Goal: Contribute content

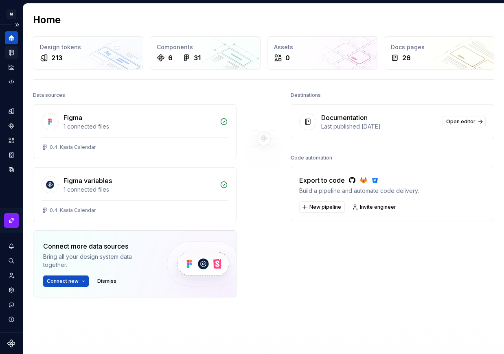
click at [13, 53] on icon "Documentation" at bounding box center [12, 52] width 3 height 4
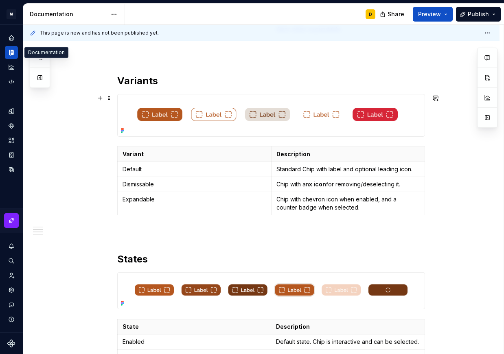
scroll to position [437, 0]
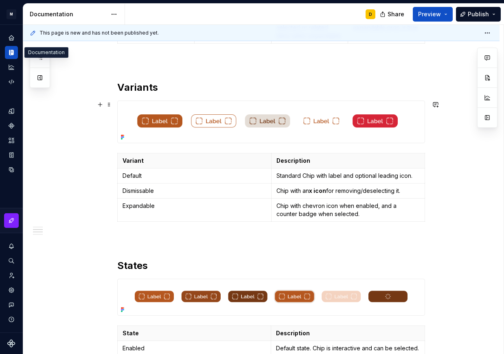
click at [290, 114] on img at bounding box center [271, 122] width 307 height 42
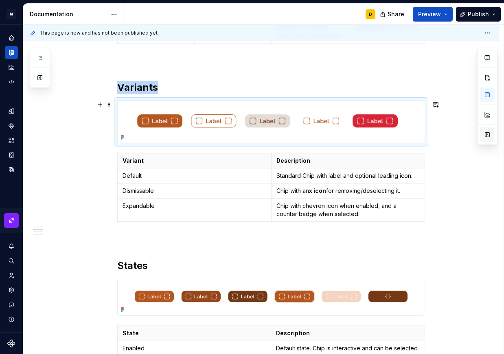
click at [484, 136] on button "button" at bounding box center [487, 134] width 15 height 15
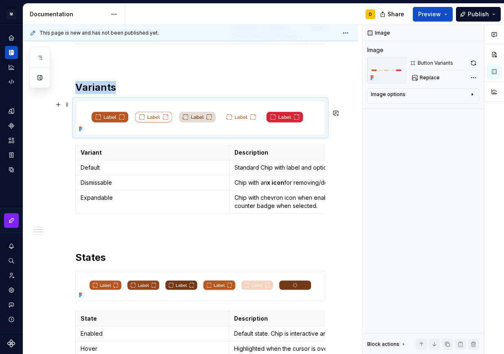
scroll to position [446, 0]
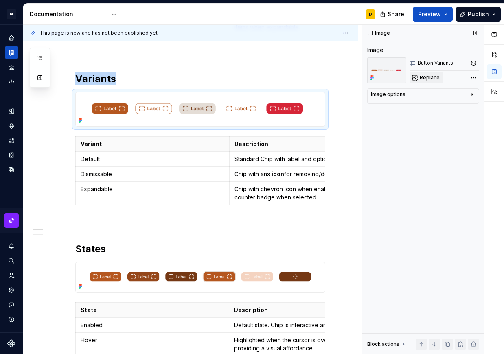
click at [427, 80] on span "Replace" at bounding box center [430, 78] width 20 height 7
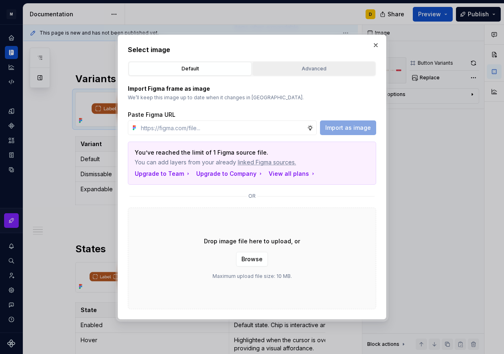
click at [294, 68] on div "Advanced" at bounding box center [313, 69] width 117 height 8
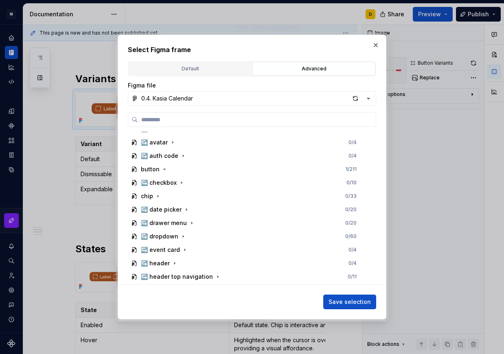
scroll to position [331, 0]
click at [160, 196] on icon "button" at bounding box center [158, 196] width 7 height 7
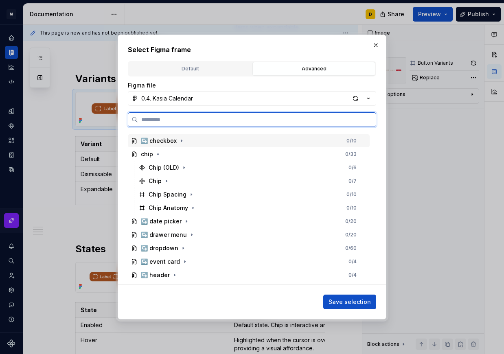
scroll to position [373, 0]
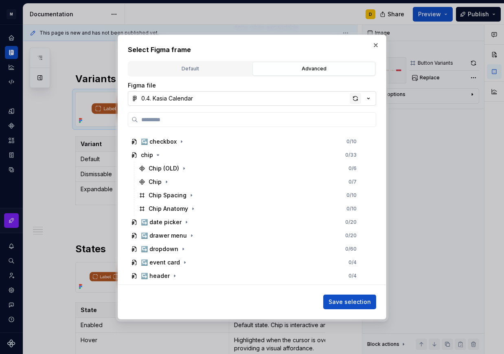
click at [354, 99] on div "button" at bounding box center [355, 98] width 11 height 11
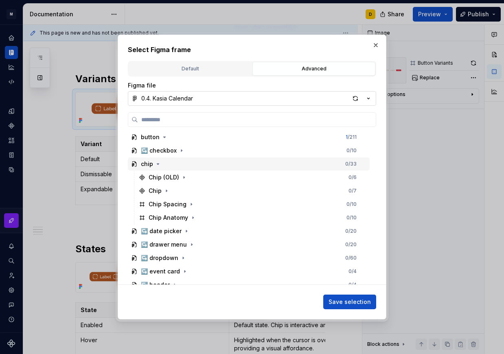
scroll to position [364, 0]
click at [351, 98] on div "button" at bounding box center [355, 98] width 11 height 11
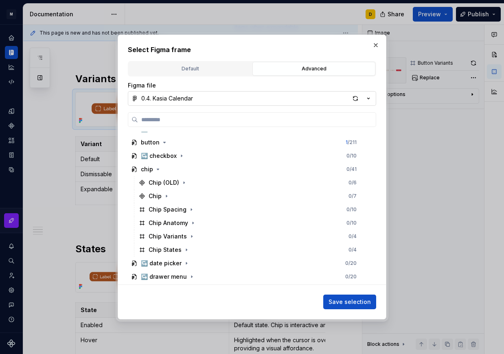
scroll to position [360, 0]
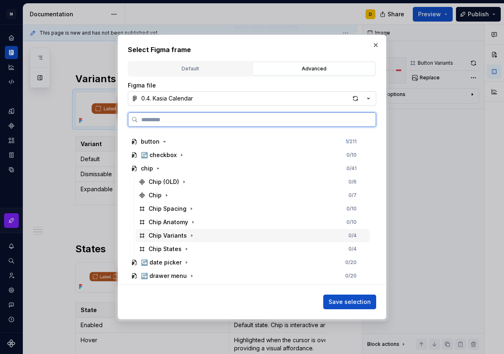
click at [213, 237] on div "Chip Variants 0 / 4" at bounding box center [253, 235] width 234 height 13
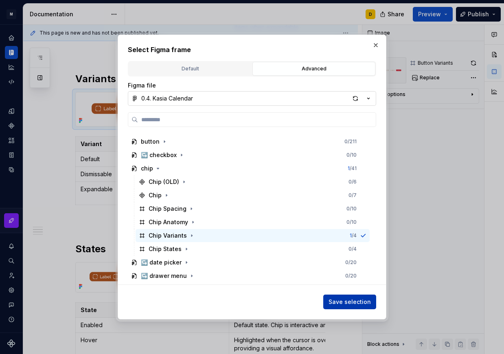
click at [353, 301] on span "Save selection" at bounding box center [350, 302] width 42 height 8
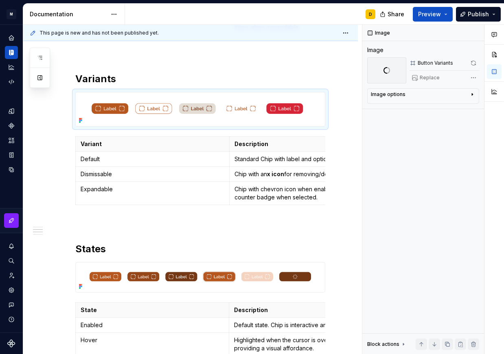
scroll to position [446, 0]
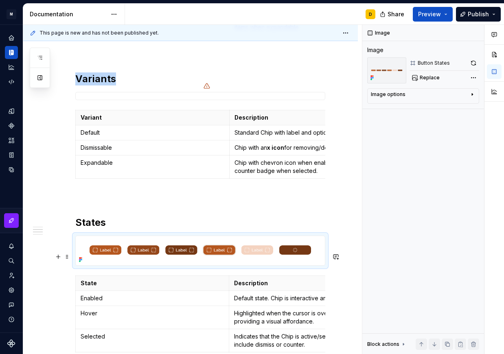
click at [246, 265] on img at bounding box center [200, 250] width 249 height 29
click at [434, 78] on span "Replace" at bounding box center [430, 78] width 20 height 7
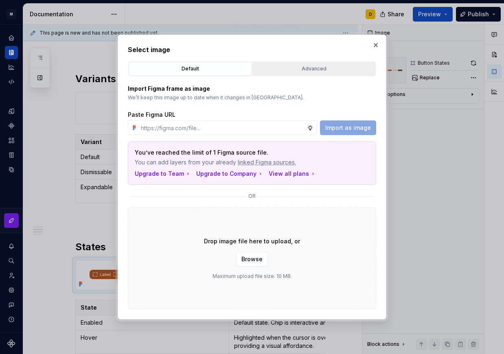
click at [309, 66] on div "Advanced" at bounding box center [313, 69] width 117 height 8
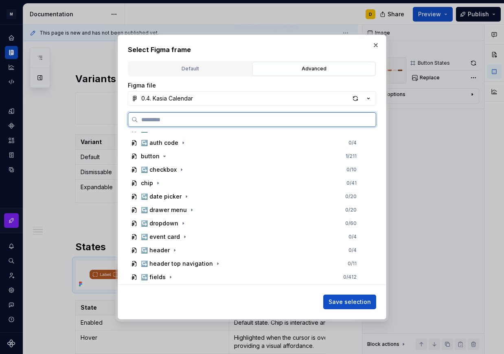
scroll to position [339, 0]
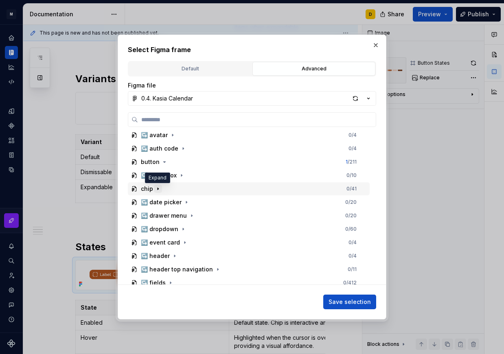
click at [158, 190] on icon "button" at bounding box center [158, 189] width 1 height 2
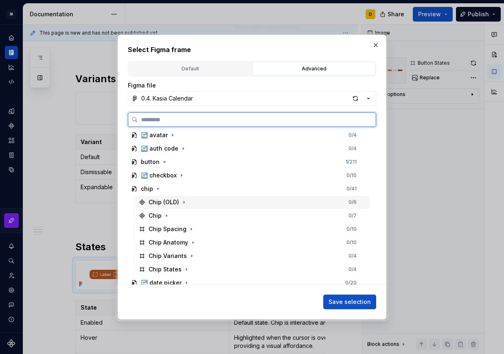
scroll to position [420, 0]
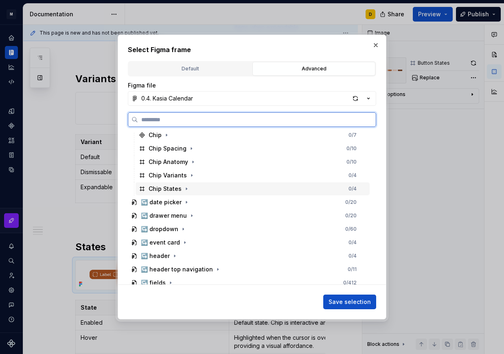
click at [199, 186] on div "Chip States 0 / 4" at bounding box center [253, 188] width 234 height 13
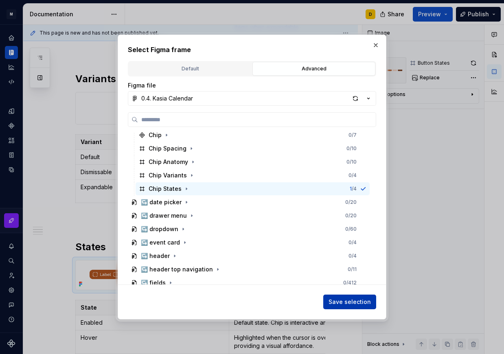
click at [349, 302] on span "Save selection" at bounding box center [350, 302] width 42 height 8
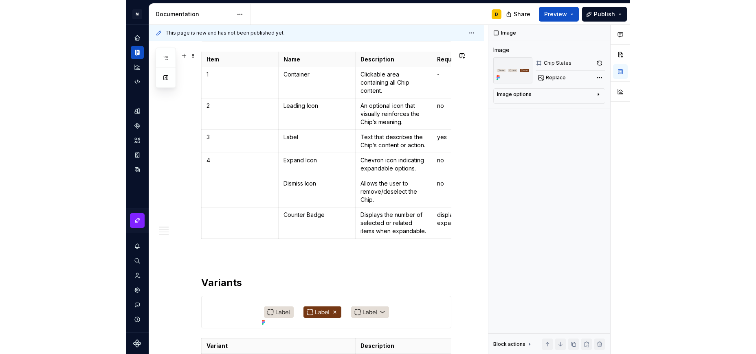
scroll to position [0, 0]
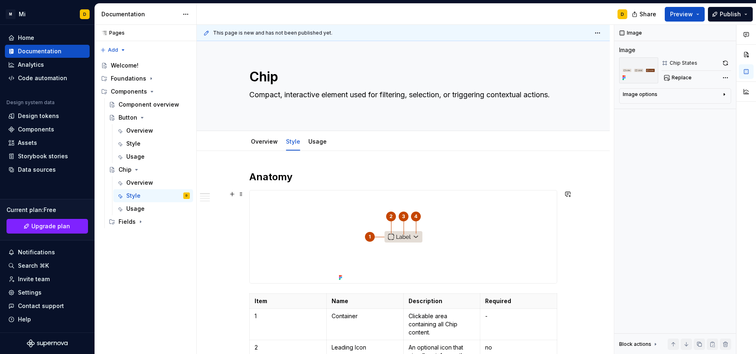
click at [307, 217] on div at bounding box center [403, 237] width 307 height 93
type textarea "*"
